Goal: Navigation & Orientation: Find specific page/section

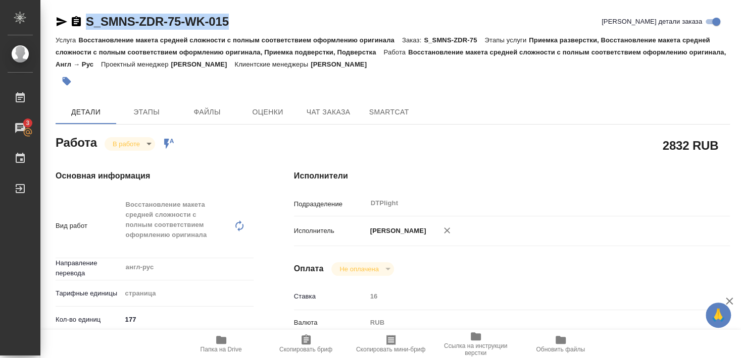
click at [266, 15] on div "S_SMNS-ZDR-75-WK-015 Кратко детали заказа" at bounding box center [393, 24] width 674 height 20
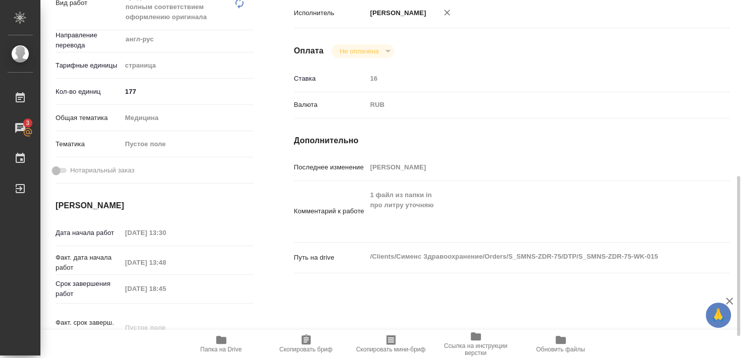
scroll to position [327, 0]
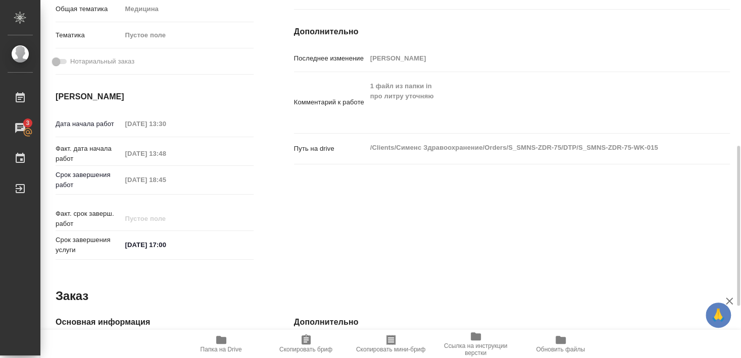
click at [228, 347] on span "Папка на Drive" at bounding box center [220, 349] width 41 height 7
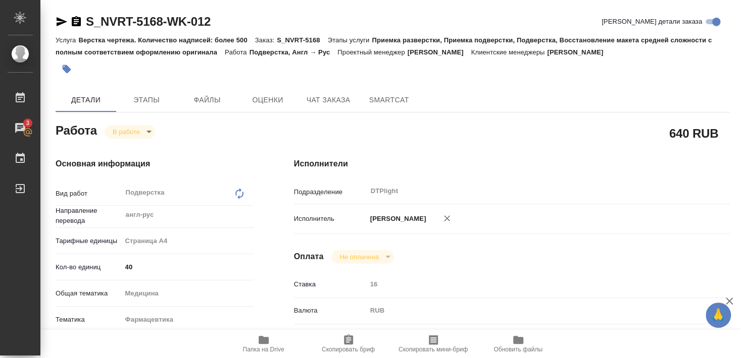
scroll to position [293, 0]
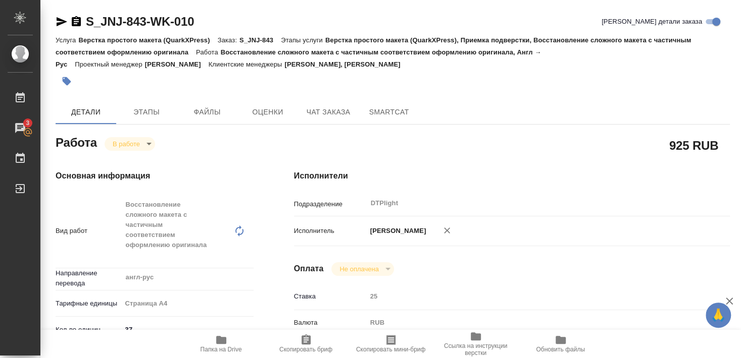
scroll to position [164, 0]
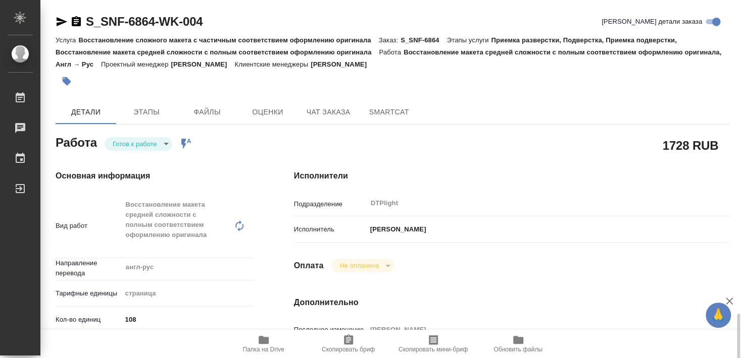
scroll to position [218, 0]
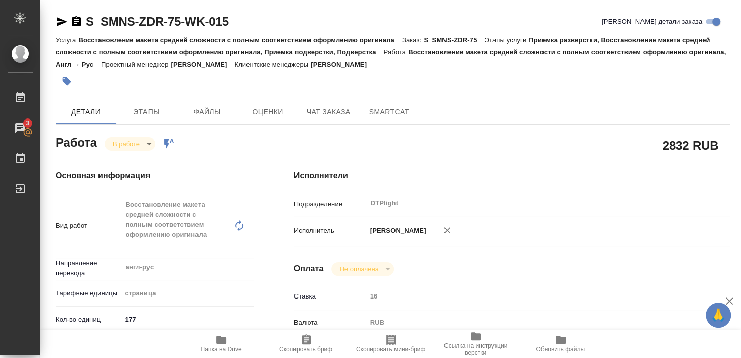
scroll to position [273, 0]
